Goal: Task Accomplishment & Management: Use online tool/utility

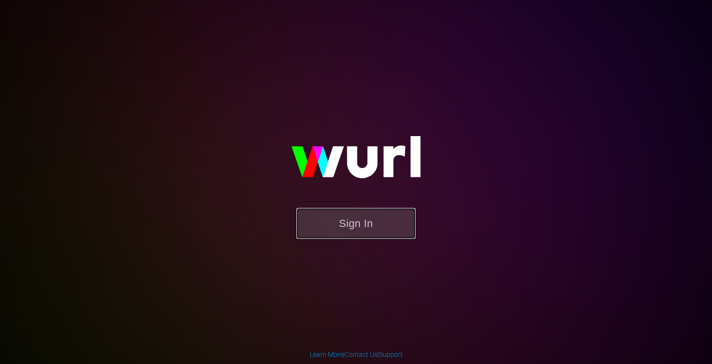
click at [330, 224] on button "Sign In" at bounding box center [355, 223] width 119 height 31
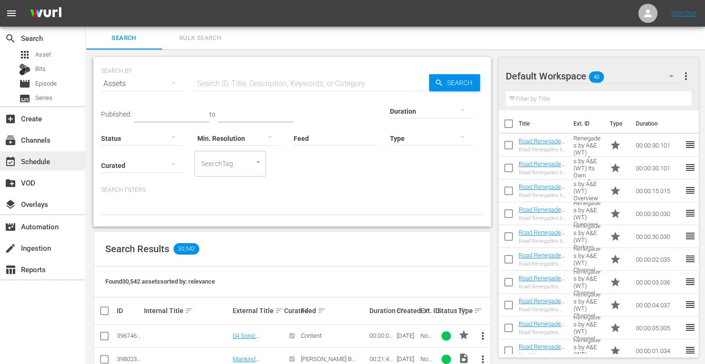
click at [32, 157] on div "event_available Schedule" at bounding box center [26, 160] width 53 height 9
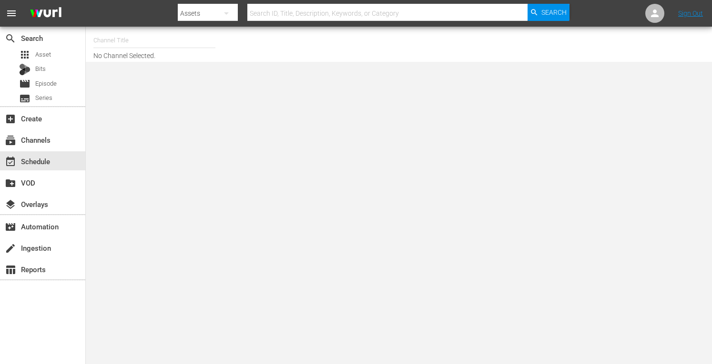
click at [140, 41] on input "text" at bounding box center [154, 40] width 122 height 23
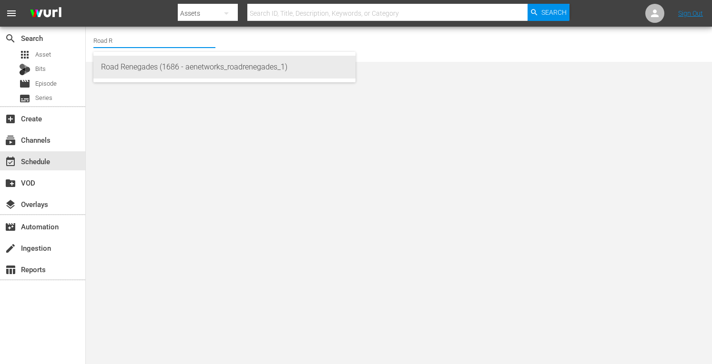
click at [131, 66] on div "Road Renegades (1686 - aenetworks_roadrenegades_1)" at bounding box center [224, 67] width 247 height 23
type input "Road Renegades (1686 - aenetworks_roadrenegades_1)"
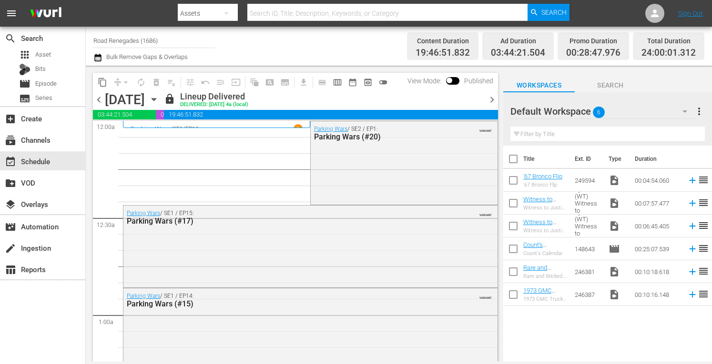
click at [491, 98] on span "chevron_right" at bounding box center [492, 100] width 12 height 12
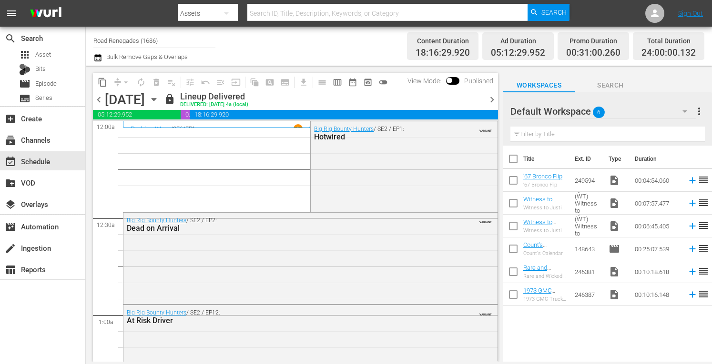
click at [494, 102] on span "chevron_right" at bounding box center [492, 100] width 12 height 12
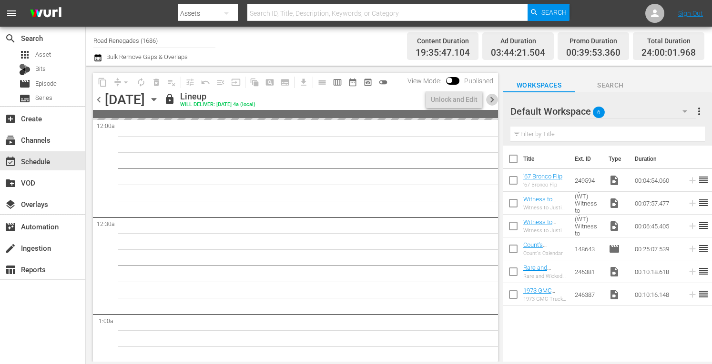
drag, startPoint x: 494, startPoint y: 102, endPoint x: 491, endPoint y: 98, distance: 5.3
click at [491, 98] on span "chevron_right" at bounding box center [492, 100] width 12 height 12
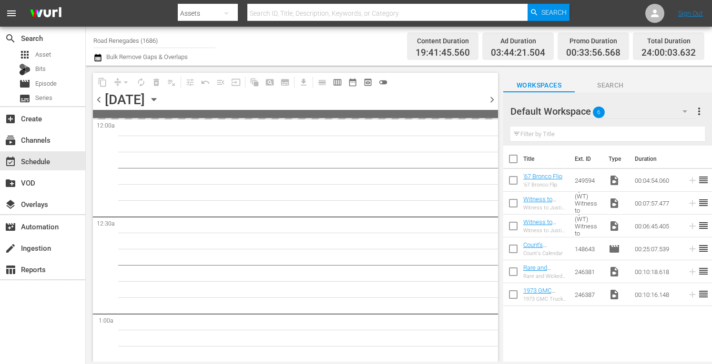
click at [491, 98] on span "chevron_right" at bounding box center [492, 100] width 12 height 12
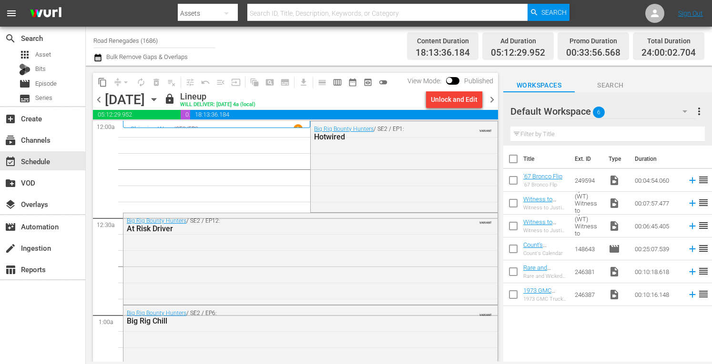
click at [491, 100] on span "chevron_right" at bounding box center [492, 100] width 12 height 12
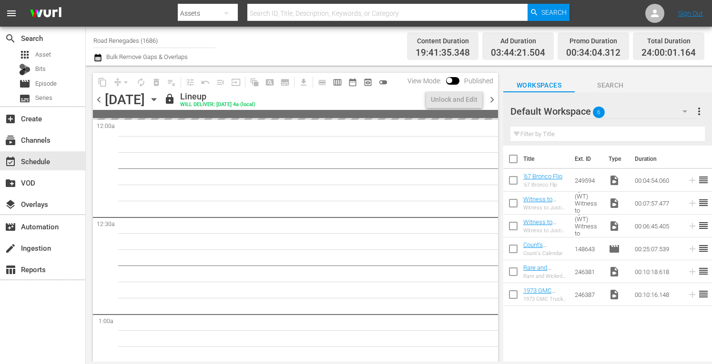
click at [493, 101] on span "chevron_right" at bounding box center [492, 100] width 12 height 12
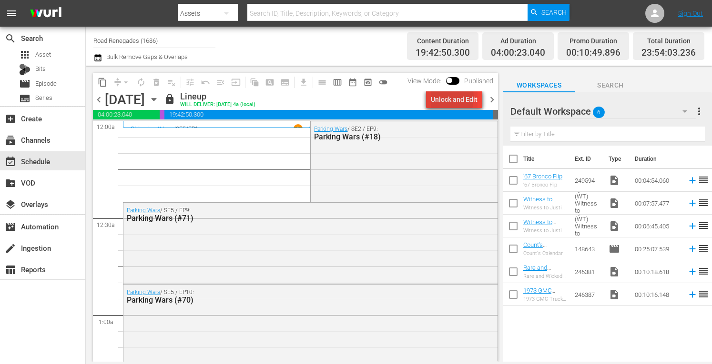
click at [439, 98] on div "Unlock and Edit" at bounding box center [454, 99] width 47 height 17
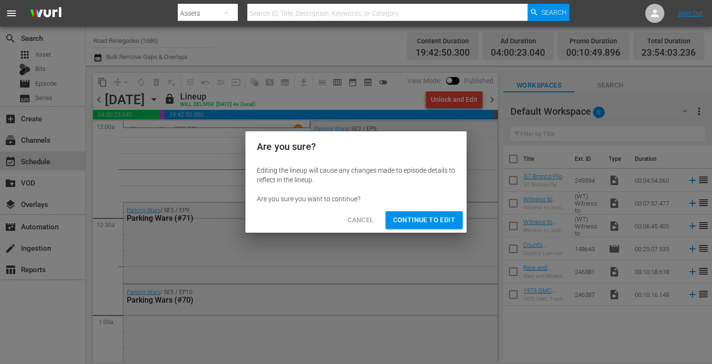
click at [413, 220] on span "Continue to Edit" at bounding box center [424, 220] width 62 height 12
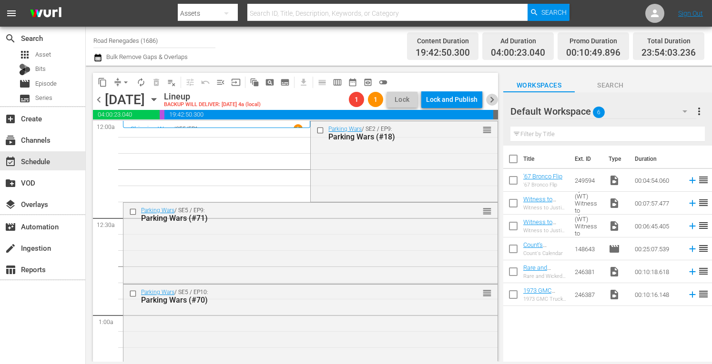
click at [490, 98] on span "chevron_right" at bounding box center [492, 100] width 12 height 12
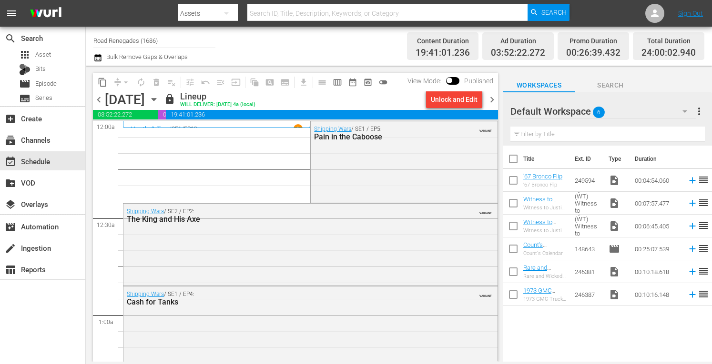
click at [490, 98] on span "chevron_right" at bounding box center [492, 100] width 12 height 12
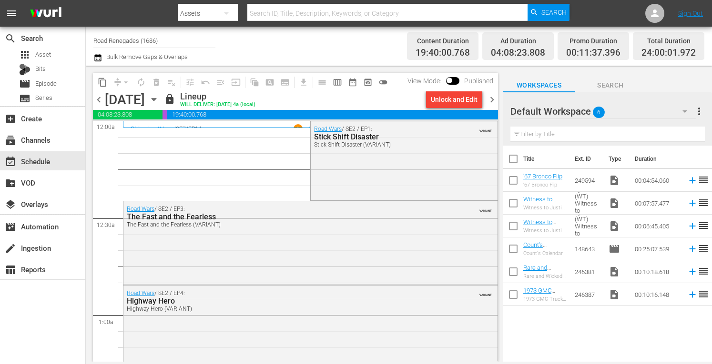
click at [490, 98] on span "chevron_right" at bounding box center [492, 100] width 12 height 12
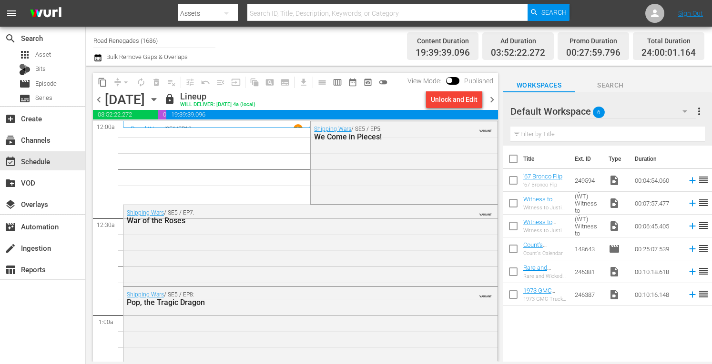
click at [493, 99] on span "chevron_right" at bounding box center [492, 100] width 12 height 12
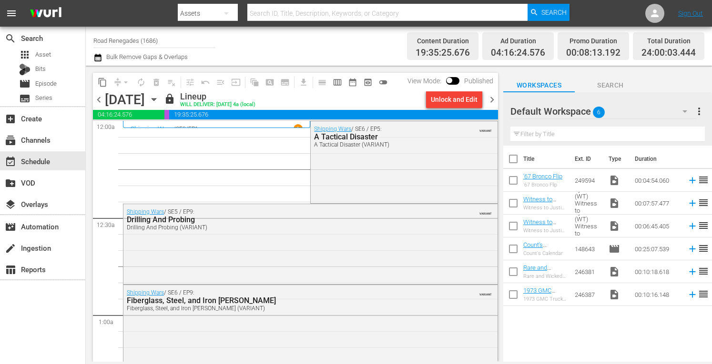
click at [493, 99] on span "chevron_right" at bounding box center [492, 100] width 12 height 12
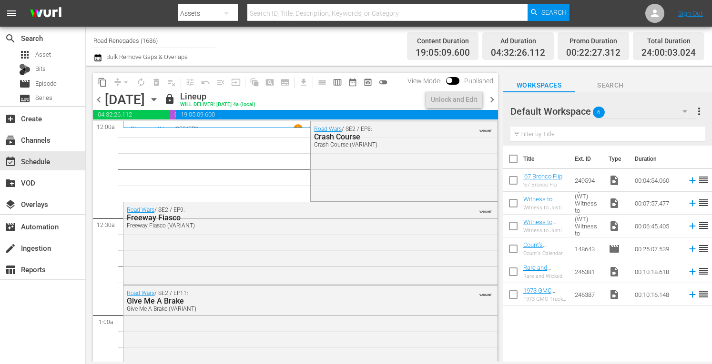
click at [493, 99] on span "chevron_right" at bounding box center [492, 100] width 12 height 12
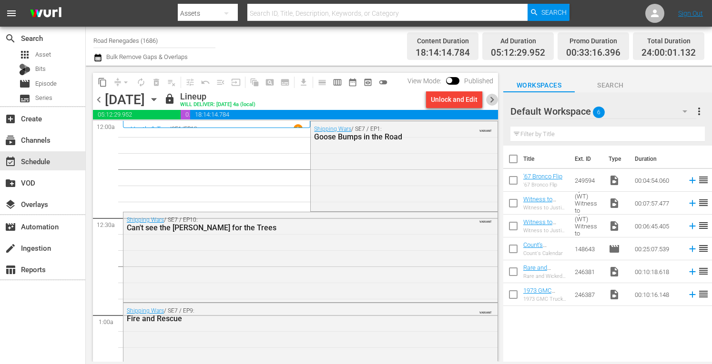
click at [493, 99] on span "chevron_right" at bounding box center [492, 100] width 12 height 12
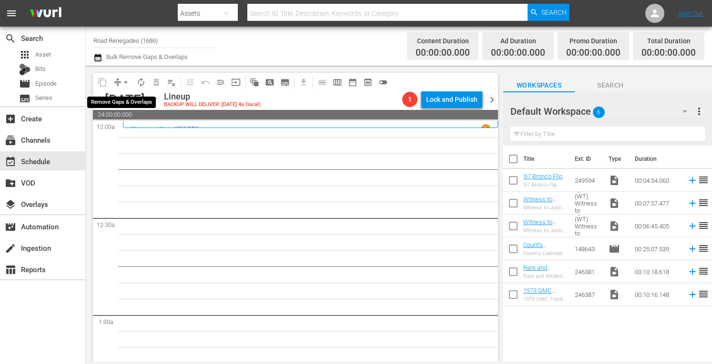
click at [127, 80] on span "arrow_drop_down" at bounding box center [126, 83] width 10 height 10
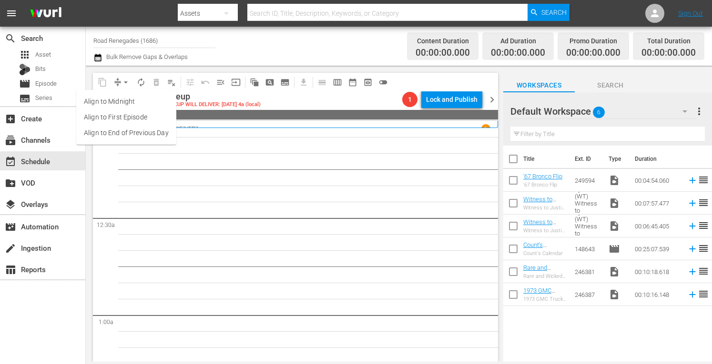
click at [127, 102] on li "Align to Midnight" at bounding box center [126, 102] width 100 height 16
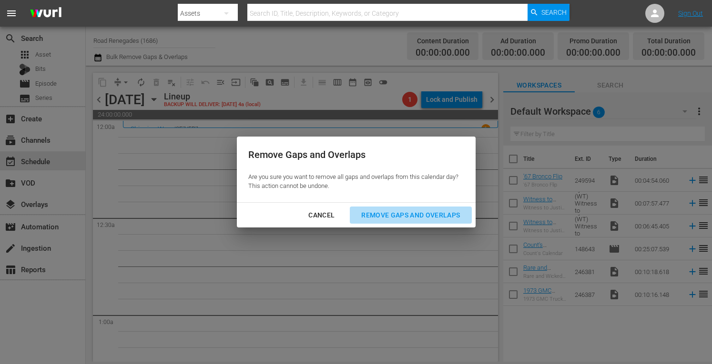
click at [395, 219] on div "Remove Gaps and Overlaps" at bounding box center [410, 216] width 114 height 12
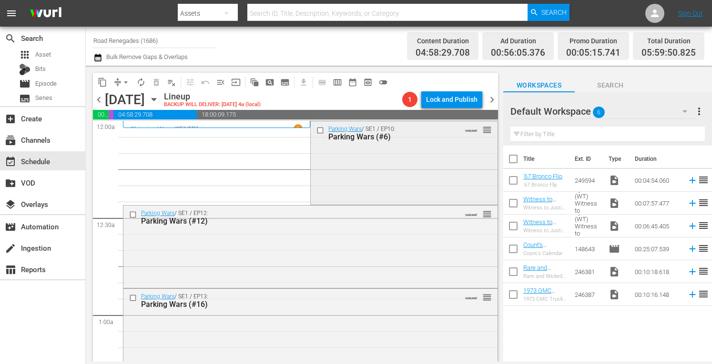
click at [393, 181] on div "Parking Wars / SE1 / EP10: Parking Wars (#6) VARIANT reorder" at bounding box center [404, 161] width 186 height 81
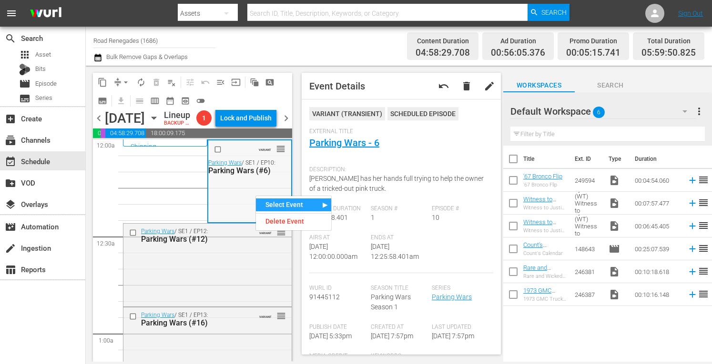
click at [229, 198] on div "VARIANT reorder Parking Wars / SE1 / EP10: Parking Wars (#6)" at bounding box center [249, 181] width 82 height 81
click at [241, 283] on div "Parking Wars / SE1 / EP12: Parking Wars (#12) VARIANT reorder" at bounding box center [207, 264] width 168 height 81
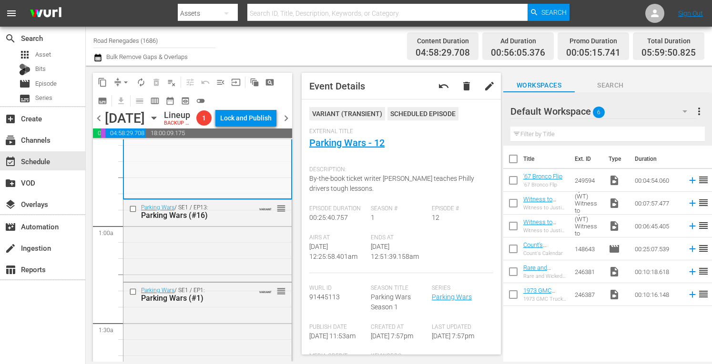
scroll to position [127, 0]
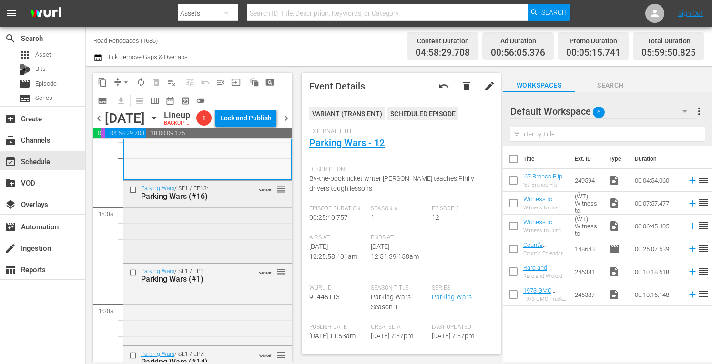
click at [209, 255] on div "Parking Wars / SE1 / EP13: Parking Wars (#16) VARIANT reorder" at bounding box center [207, 221] width 168 height 80
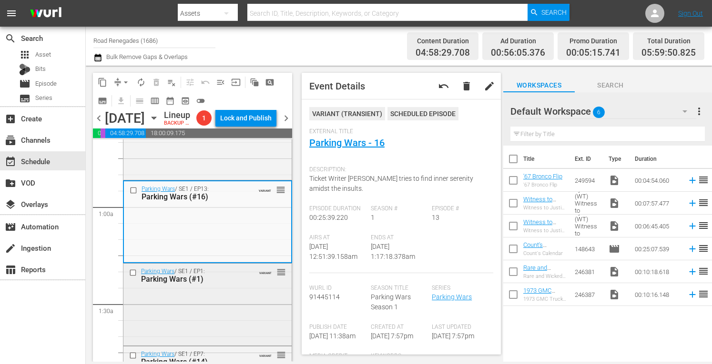
click at [245, 287] on div "Parking Wars / SE1 / EP1: Parking Wars (#1) VARIANT reorder" at bounding box center [207, 275] width 168 height 23
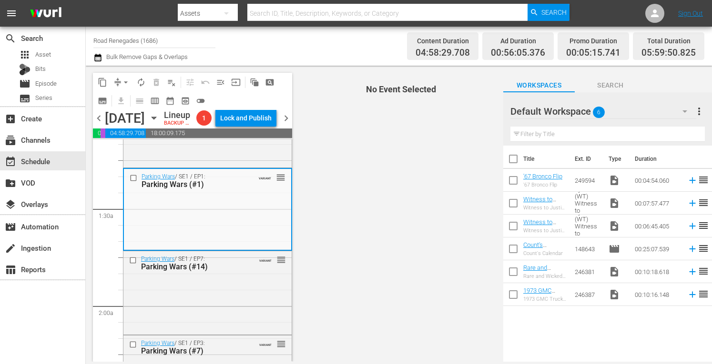
scroll to position [248, 0]
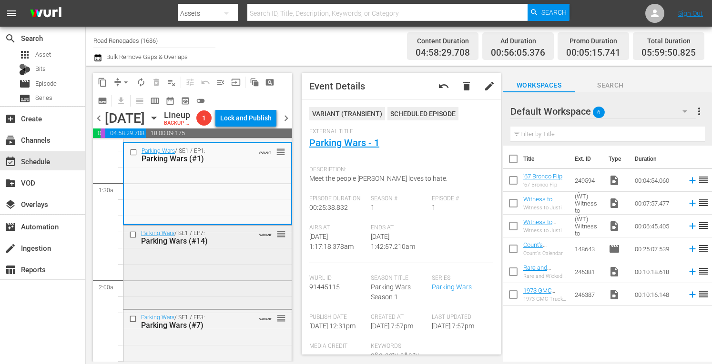
click at [248, 249] on div "Parking Wars / SE1 / EP7: Parking Wars (#14) VARIANT reorder" at bounding box center [207, 237] width 168 height 23
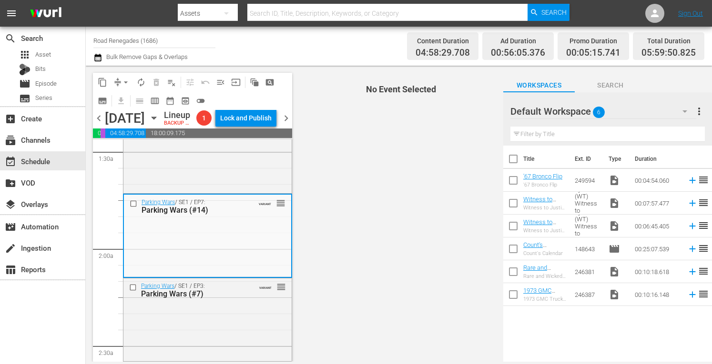
scroll to position [355, 0]
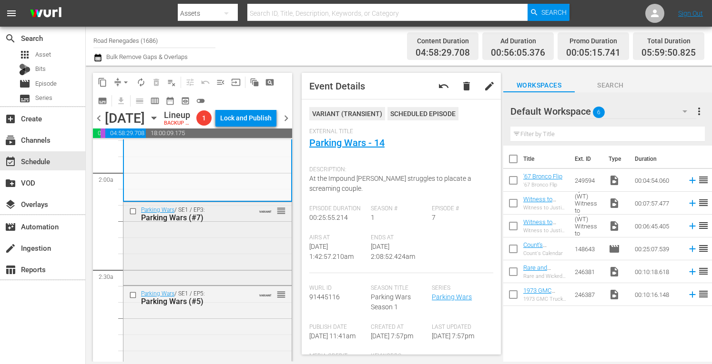
click at [256, 226] on div "Parking Wars / SE1 / EP3: Parking Wars (#7) VARIANT reorder" at bounding box center [207, 213] width 168 height 23
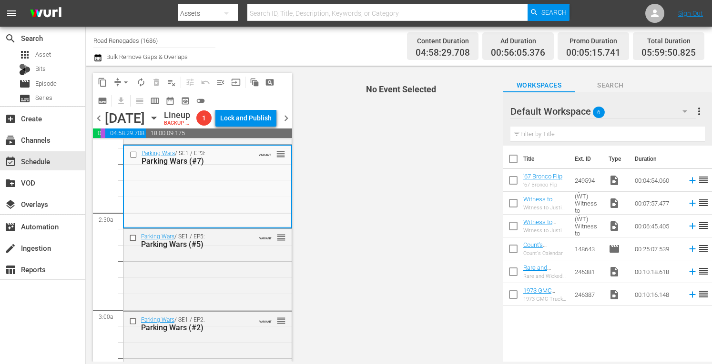
scroll to position [432, 0]
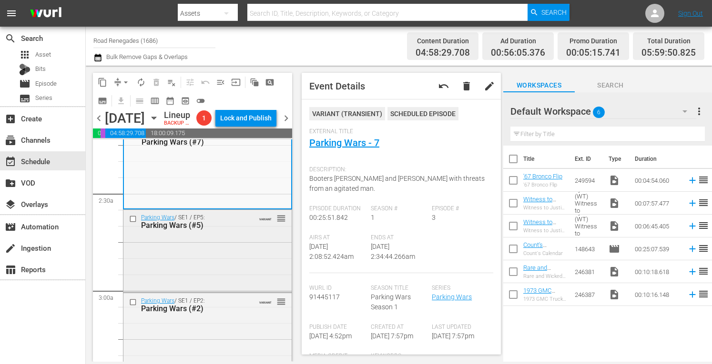
click at [253, 255] on div "Parking Wars / SE1 / EP5: Parking Wars (#5) VARIANT reorder" at bounding box center [207, 250] width 168 height 81
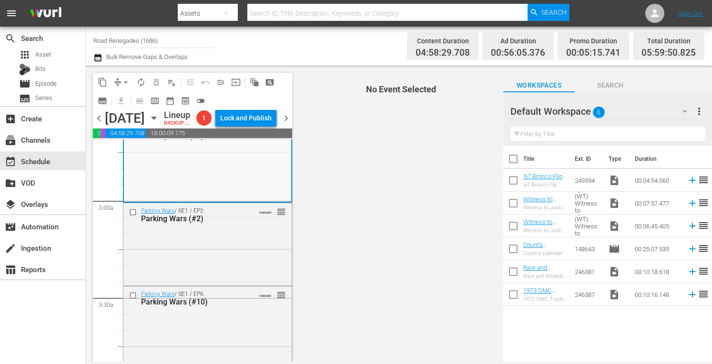
scroll to position [527, 0]
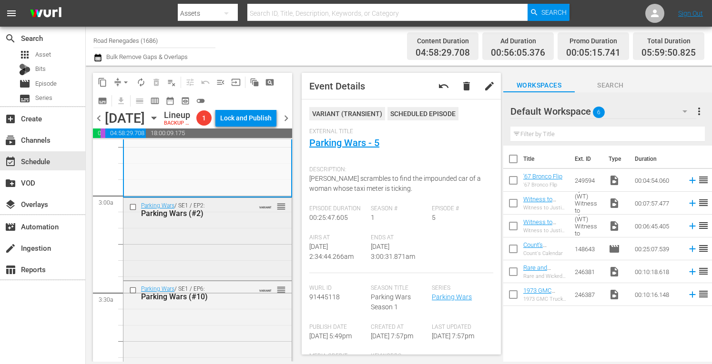
click at [222, 260] on div "Parking Wars / SE1 / EP2: Parking Wars (#2) VARIANT reorder" at bounding box center [207, 238] width 168 height 81
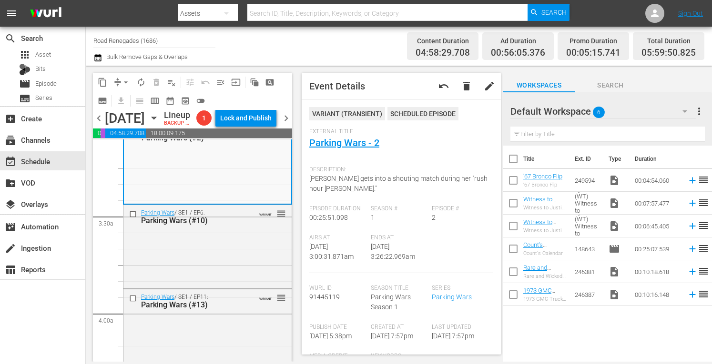
scroll to position [603, 0]
click at [258, 251] on div "Parking Wars / SE1 / EP6: Parking Wars (#10) VARIANT reorder" at bounding box center [207, 245] width 168 height 81
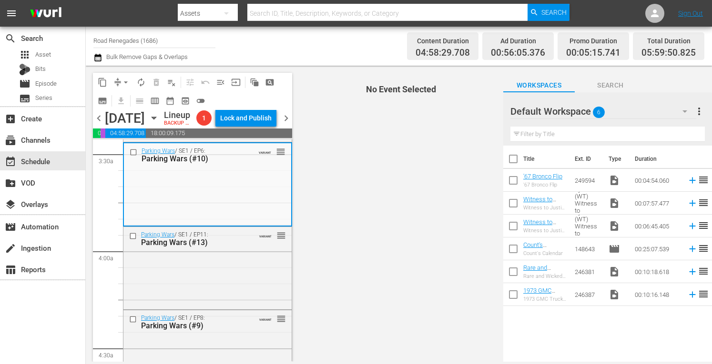
scroll to position [679, 0]
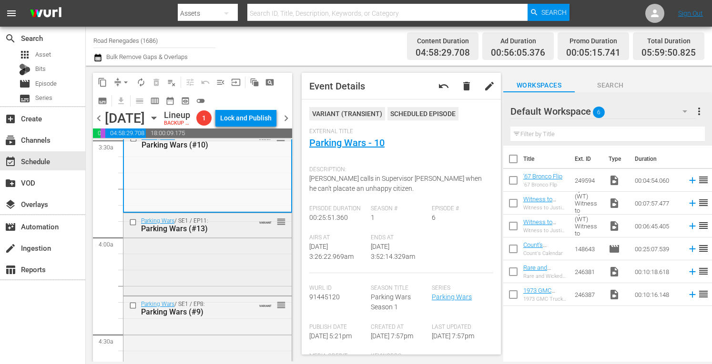
click at [272, 257] on div "Parking Wars / SE1 / EP11: Parking Wars (#13) VARIANT reorder" at bounding box center [207, 253] width 168 height 81
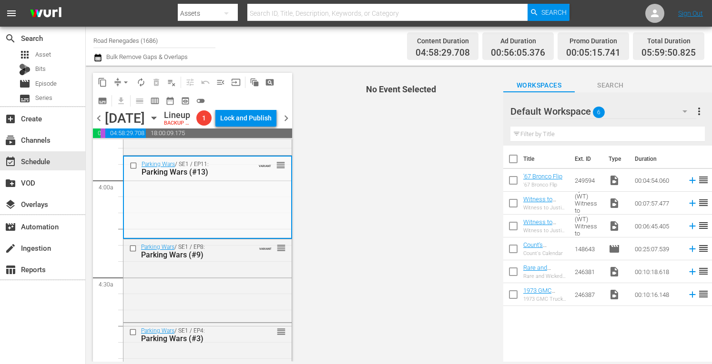
scroll to position [755, 0]
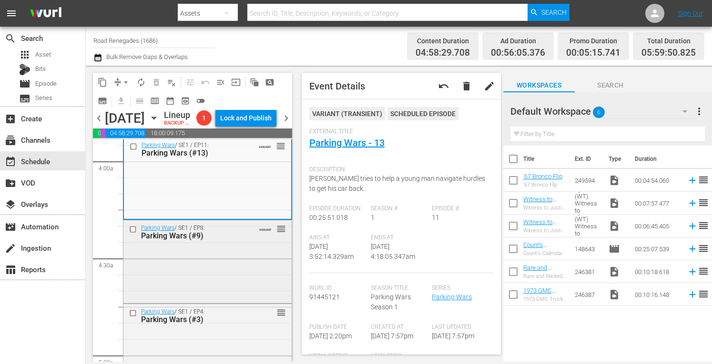
click at [232, 262] on div "Parking Wars / SE1 / EP8: Parking Wars (#9) VARIANT reorder" at bounding box center [207, 261] width 168 height 81
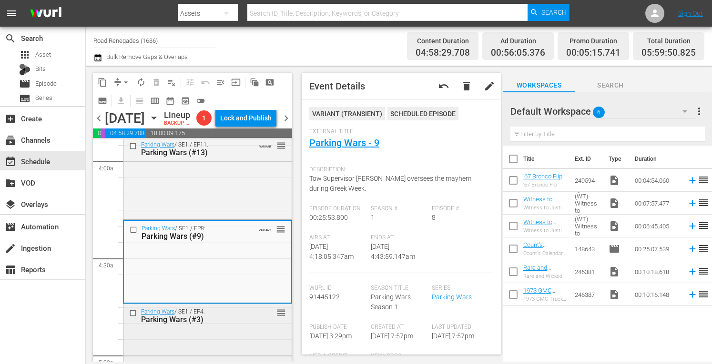
click at [238, 349] on div "Parking Wars / SE1 / EP4: Parking Wars (#3) reorder" at bounding box center [207, 343] width 168 height 78
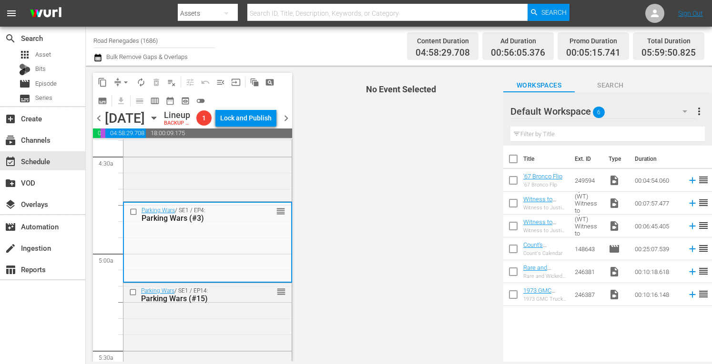
scroll to position [889, 0]
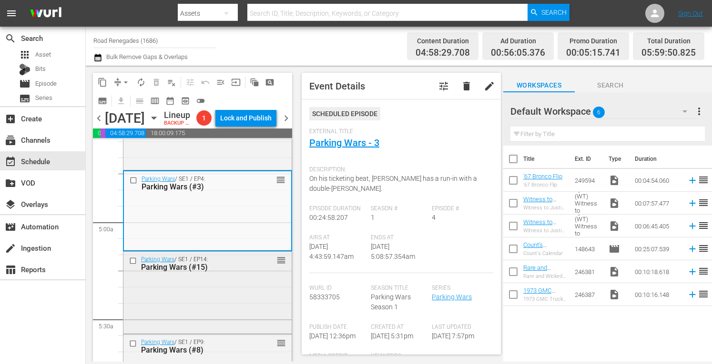
click at [241, 275] on div "Parking Wars / SE1 / EP14: Parking Wars (#15) reorder" at bounding box center [207, 263] width 168 height 23
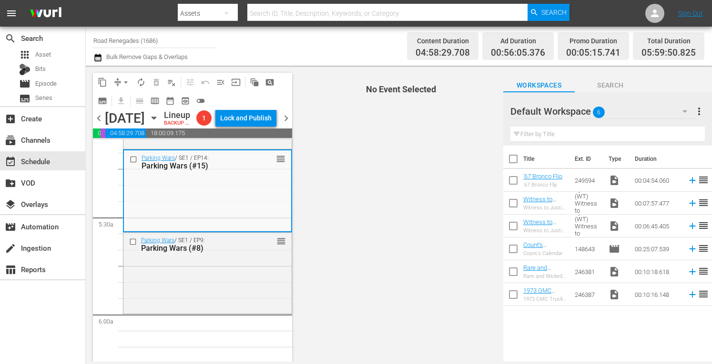
scroll to position [1003, 0]
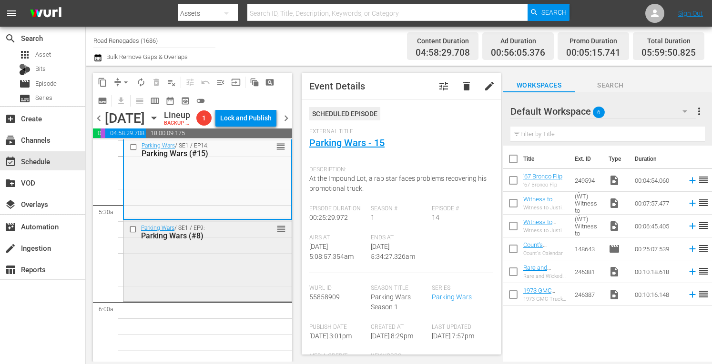
click at [243, 278] on div "Parking Wars / SE1 / EP9: Parking Wars (#8) reorder" at bounding box center [207, 261] width 168 height 80
